Goal: Task Accomplishment & Management: Complete application form

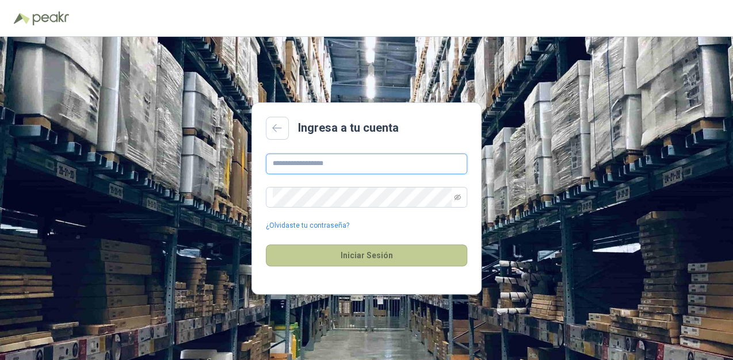
type input "**********"
click at [361, 249] on button "Iniciar Sesión" at bounding box center [366, 256] width 201 height 22
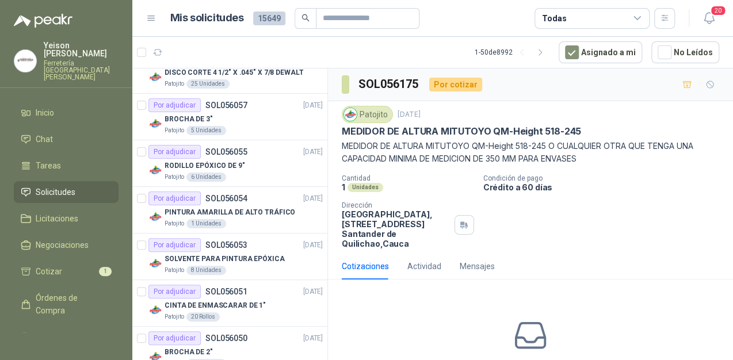
scroll to position [2055, 0]
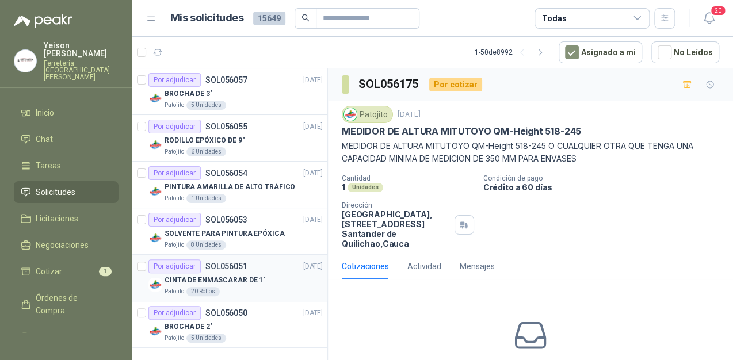
click at [191, 261] on div "Por adjudicar" at bounding box center [175, 267] width 52 height 14
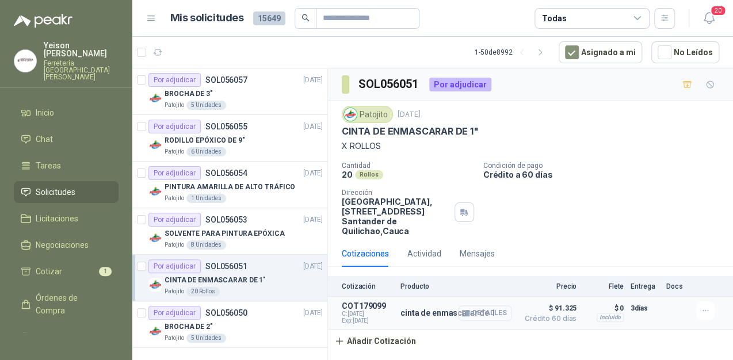
click at [493, 313] on button "Detalles" at bounding box center [485, 314] width 54 height 16
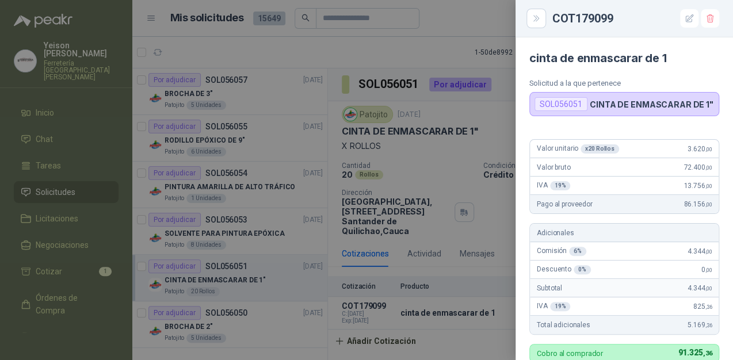
click at [463, 198] on div at bounding box center [366, 180] width 733 height 360
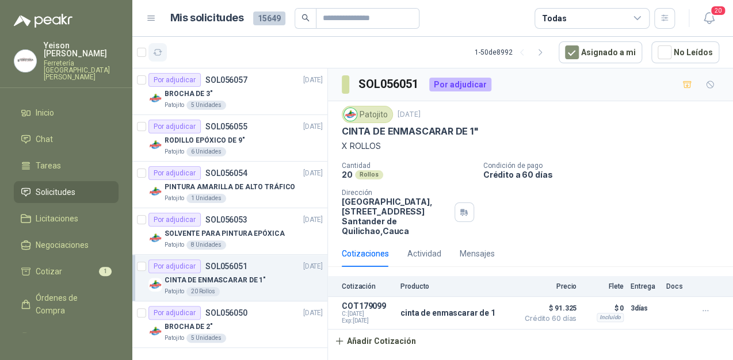
click at [158, 52] on icon "button" at bounding box center [158, 53] width 10 height 10
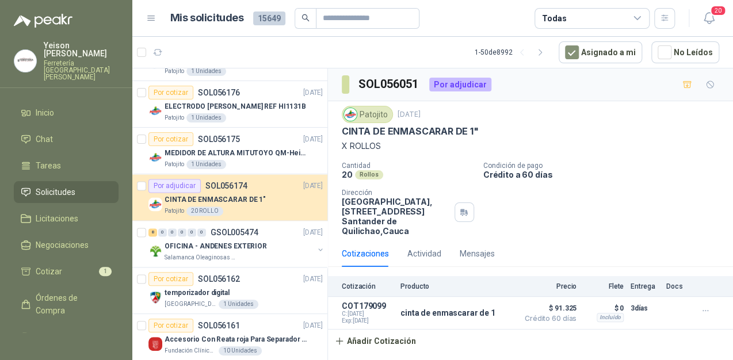
scroll to position [691, 0]
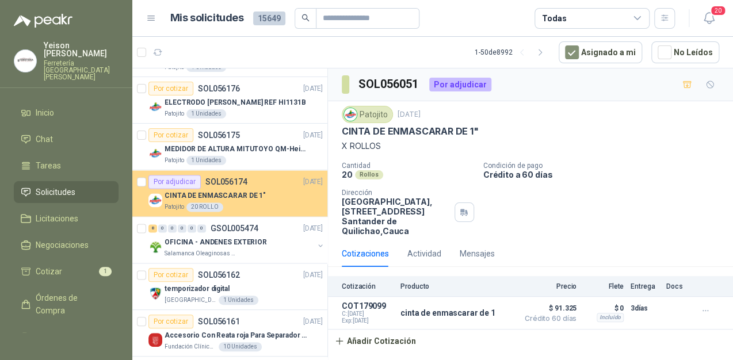
click at [241, 181] on p "SOL056174" at bounding box center [226, 182] width 42 height 8
click at [147, 184] on article "Por adjudicar SOL056174 [DATE] CINTA DE ENMASCARAR DE 1" Patojito 20 ROLLO" at bounding box center [229, 193] width 195 height 47
click at [173, 182] on div "Por adjudicar" at bounding box center [175, 182] width 52 height 14
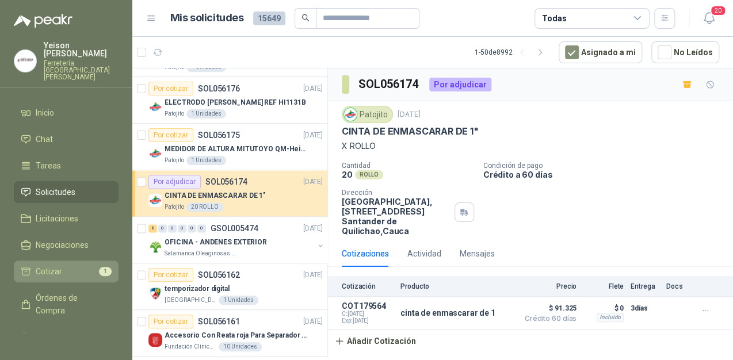
click at [80, 265] on li "Cotizar 1" at bounding box center [66, 271] width 91 height 13
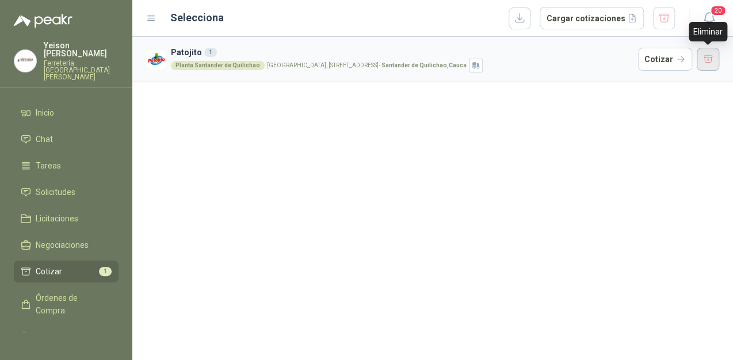
click at [705, 61] on button "button" at bounding box center [708, 59] width 23 height 23
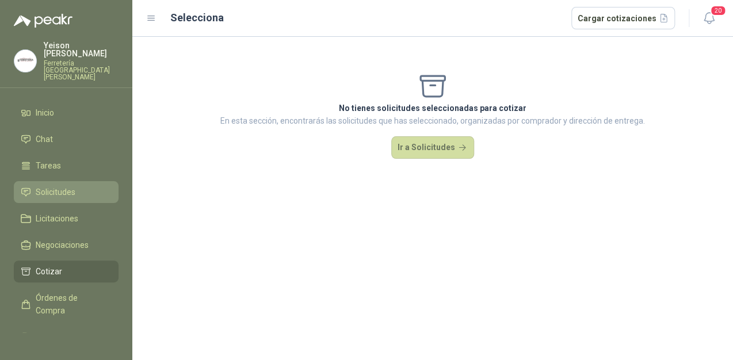
click at [57, 186] on span "Solicitudes" at bounding box center [56, 192] width 40 height 13
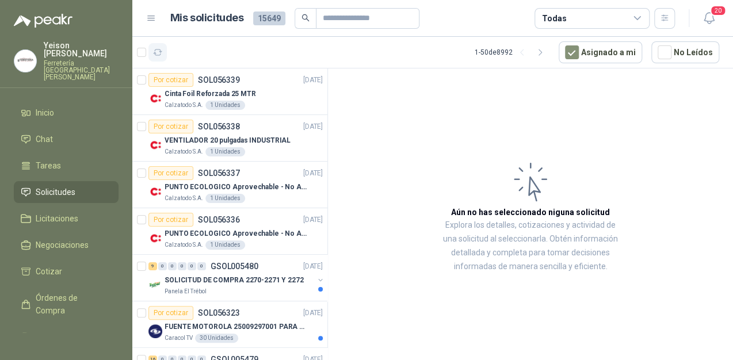
click at [161, 51] on icon "button" at bounding box center [158, 53] width 9 height 6
